Goal: Task Accomplishment & Management: Complete application form

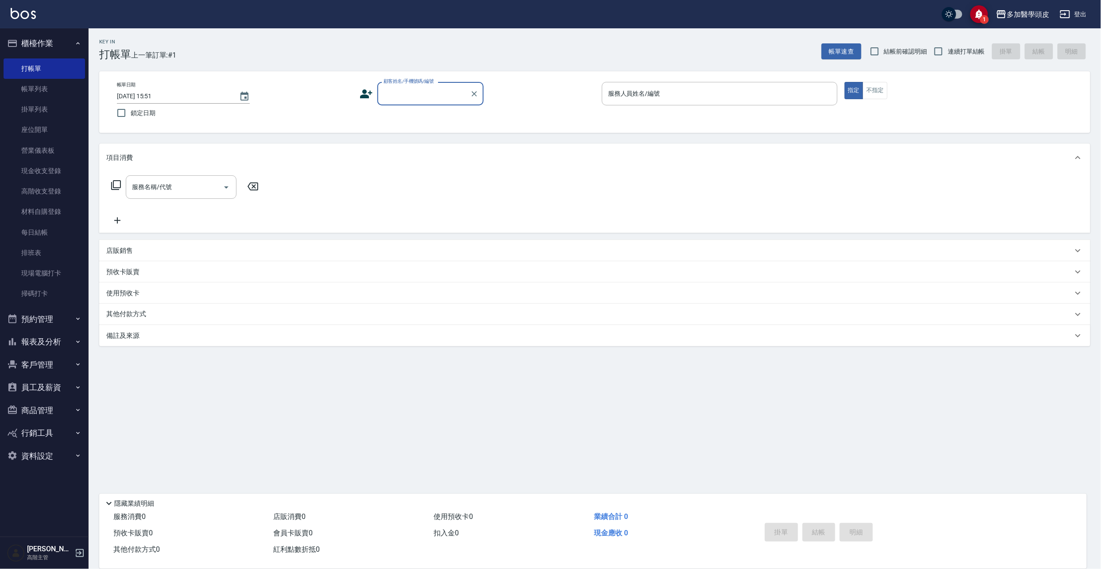
click at [402, 95] on input "顧客姓名/手機號碼/編號" at bounding box center [423, 93] width 85 height 15
type input "ㄓ"
click at [404, 117] on li "[PERSON_NAME]/0922920409/" at bounding box center [430, 116] width 106 height 15
type input "[PERSON_NAME]/0922920409/"
drag, startPoint x: 151, startPoint y: 289, endPoint x: 170, endPoint y: 298, distance: 21.6
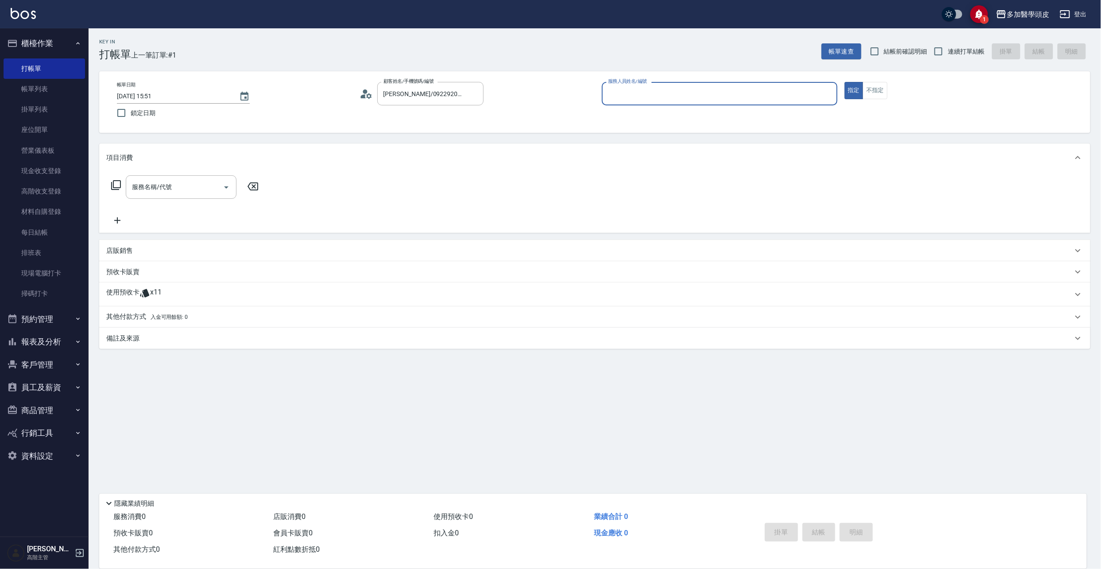
click at [151, 289] on span "x11" at bounding box center [156, 294] width 12 height 13
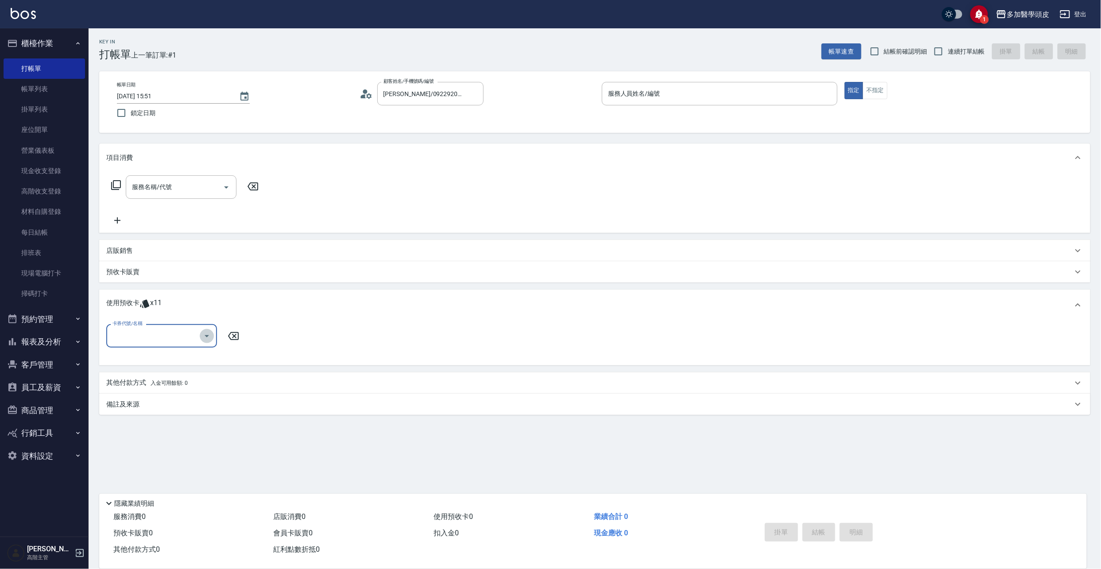
click at [204, 336] on icon "Open" at bounding box center [206, 336] width 11 height 11
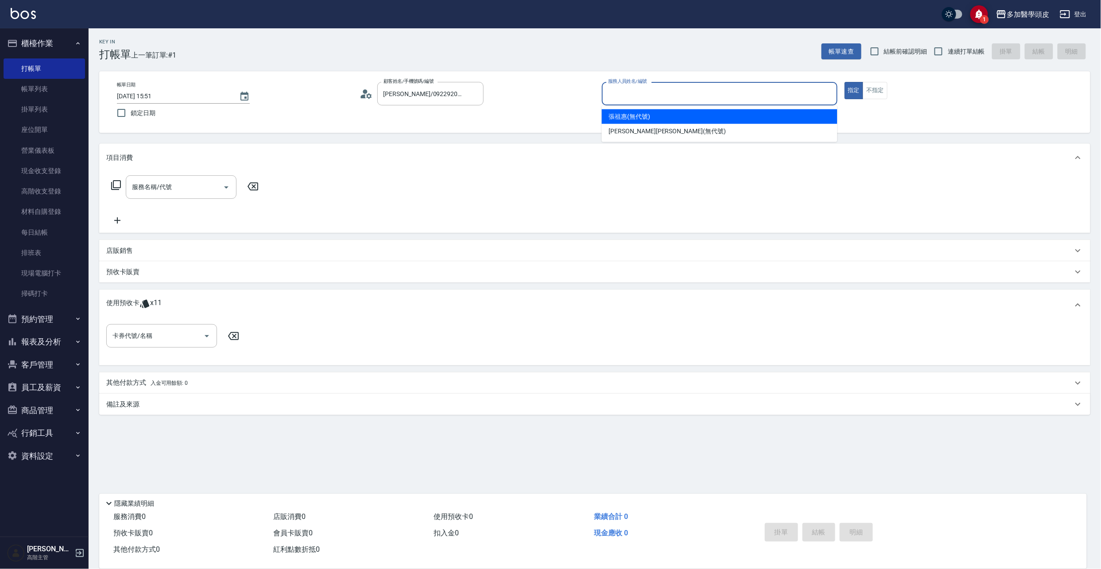
click at [679, 89] on input "服務人員姓名/編號" at bounding box center [720, 93] width 228 height 15
click at [660, 111] on div "[PERSON_NAME](無代號)" at bounding box center [720, 116] width 236 height 15
type input "[PERSON_NAME](無代號)"
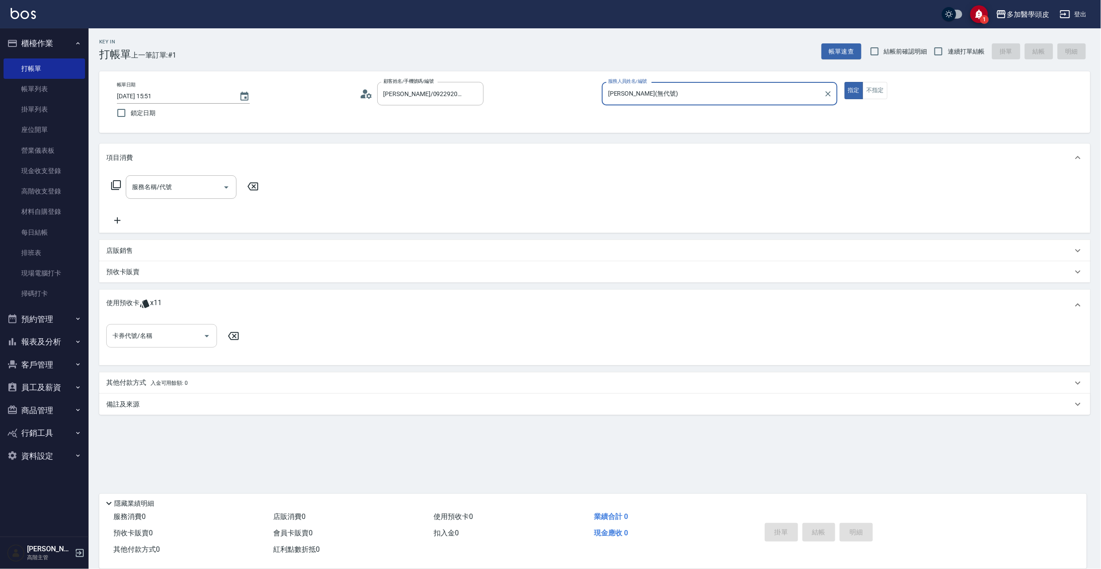
click at [208, 336] on icon "Open" at bounding box center [207, 336] width 4 height 2
